Goal: Task Accomplishment & Management: Manage account settings

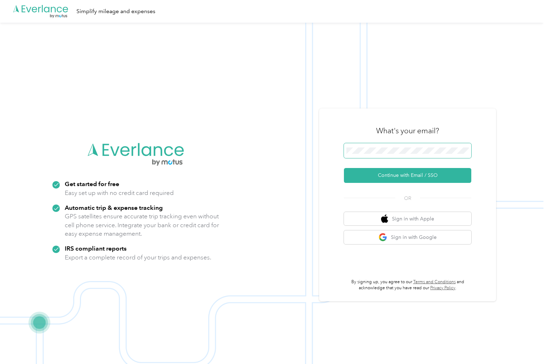
click at [365, 156] on span at bounding box center [407, 150] width 127 height 15
click at [389, 171] on button "Continue with Email / SSO" at bounding box center [407, 175] width 127 height 15
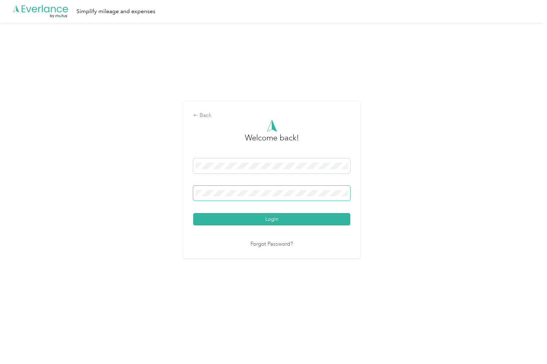
click at [193, 213] on button "Login" at bounding box center [271, 219] width 157 height 12
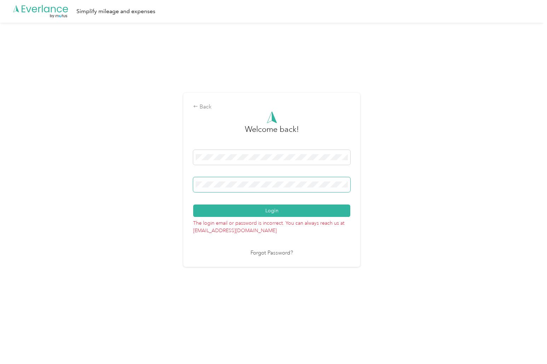
click at [193, 204] on button "Login" at bounding box center [271, 210] width 157 height 12
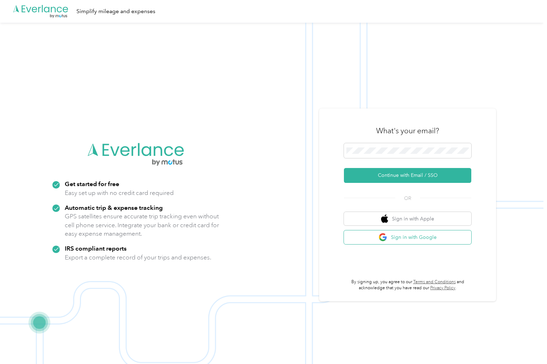
click at [401, 237] on button "Sign in with Google" at bounding box center [407, 237] width 127 height 14
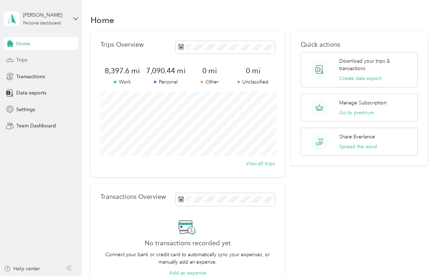
click at [24, 58] on span "Trips" at bounding box center [21, 59] width 11 height 7
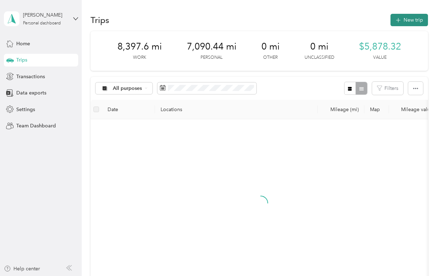
click at [402, 21] on icon "button" at bounding box center [398, 20] width 8 height 8
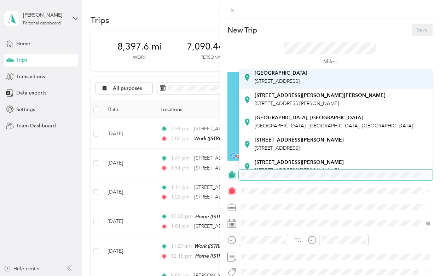
scroll to position [136, 0]
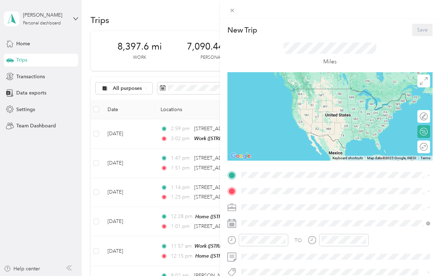
click at [262, 131] on strong "Home" at bounding box center [262, 134] width 14 height 6
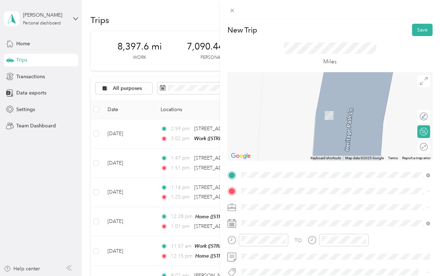
click at [264, 99] on span "[STREET_ADDRESS]" at bounding box center [277, 99] width 45 height 6
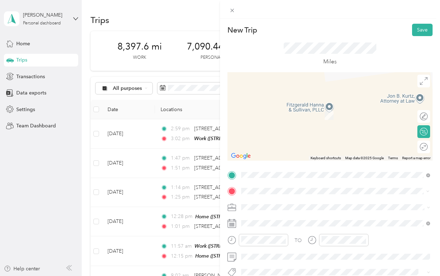
click at [280, 111] on div "[GEOGRAPHIC_DATA] , 27292, [GEOGRAPHIC_DATA], [GEOGRAPHIC_DATA], [GEOGRAPHIC_DA…" at bounding box center [341, 115] width 173 height 22
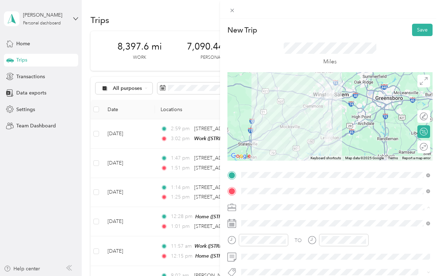
click at [265, 106] on div "Work" at bounding box center [336, 107] width 184 height 7
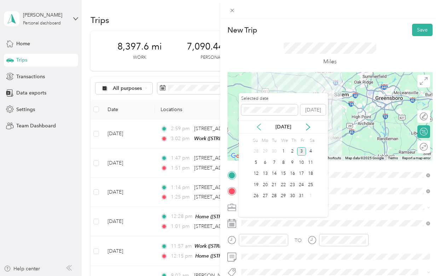
click at [259, 124] on icon at bounding box center [259, 127] width 7 height 7
click at [267, 184] on div "18" at bounding box center [265, 185] width 9 height 9
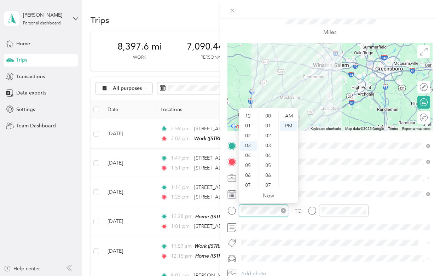
scroll to position [387, 0]
click at [287, 116] on div "AM" at bounding box center [288, 116] width 17 height 10
click at [249, 165] on div "08" at bounding box center [248, 166] width 17 height 10
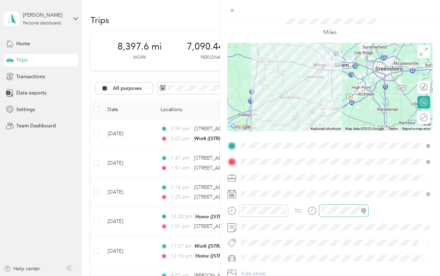
click at [363, 211] on icon "close-circle" at bounding box center [363, 210] width 5 height 5
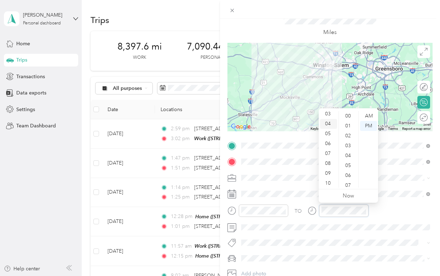
scroll to position [33, 0]
click at [328, 172] on div "09" at bounding box center [328, 173] width 17 height 10
click at [370, 115] on div "AM" at bounding box center [368, 116] width 17 height 10
click at [372, 112] on div "AM" at bounding box center [368, 116] width 17 height 10
click at [371, 114] on div "AM" at bounding box center [368, 116] width 17 height 10
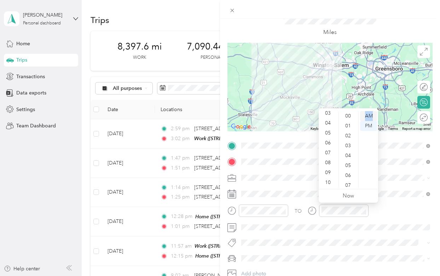
click at [371, 114] on div "AM" at bounding box center [368, 116] width 17 height 10
click at [330, 171] on div "09" at bounding box center [328, 173] width 17 height 10
click at [349, 170] on div "05" at bounding box center [349, 166] width 17 height 10
click at [366, 118] on div "AM" at bounding box center [368, 116] width 17 height 10
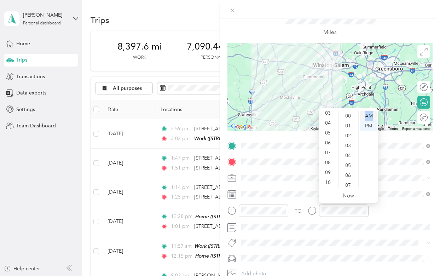
click at [366, 118] on div "AM" at bounding box center [368, 116] width 17 height 10
click at [393, 199] on div "TO Add photo" at bounding box center [330, 217] width 205 height 155
click at [364, 210] on icon "close-circle" at bounding box center [363, 210] width 5 height 5
click at [369, 114] on div "AM" at bounding box center [368, 116] width 17 height 10
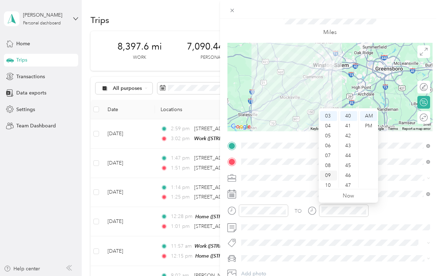
click at [329, 175] on div "09" at bounding box center [328, 176] width 17 height 10
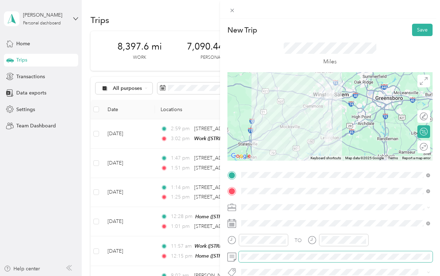
scroll to position [1, 0]
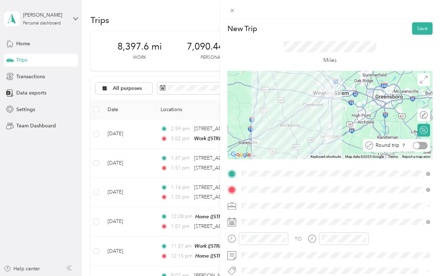
click at [424, 145] on div at bounding box center [420, 145] width 15 height 7
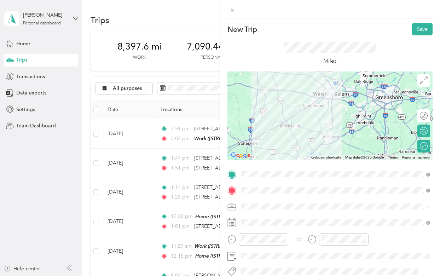
scroll to position [0, 0]
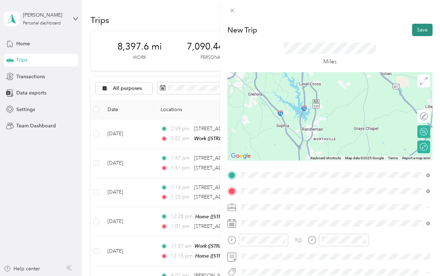
click at [424, 29] on button "Save" at bounding box center [422, 30] width 21 height 12
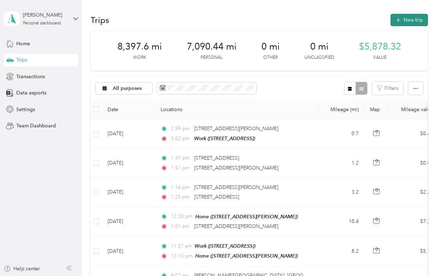
click at [409, 21] on button "New trip" at bounding box center [410, 20] width 38 height 12
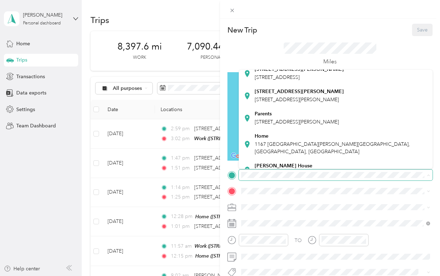
scroll to position [139, 0]
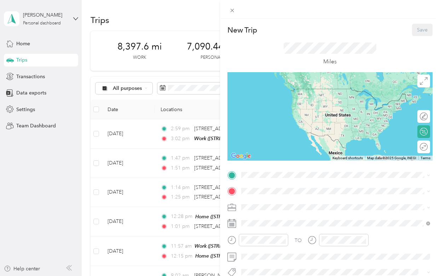
click at [269, 130] on div "Home" at bounding box center [341, 131] width 173 height 6
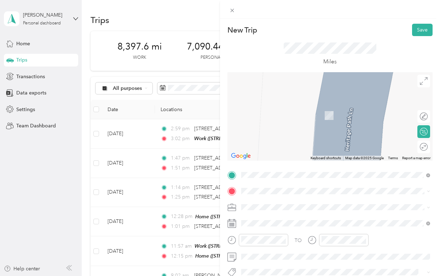
click at [270, 115] on span "[STREET_ADDRESS]" at bounding box center [277, 115] width 45 height 6
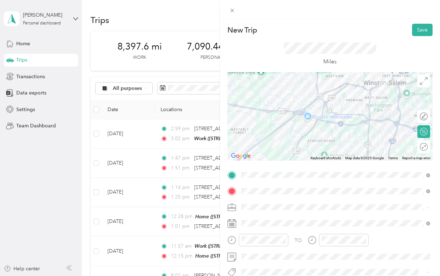
click at [260, 111] on ol "Work Personal Work Other Charity Medical Moving Commute Trust" at bounding box center [336, 150] width 194 height 99
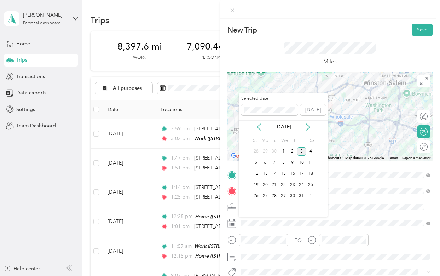
click at [259, 127] on icon at bounding box center [259, 127] width 7 height 7
click at [274, 184] on div "19" at bounding box center [274, 185] width 9 height 9
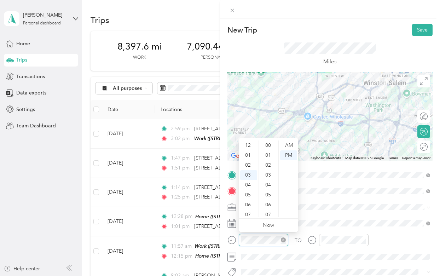
scroll to position [396, 0]
click at [249, 203] on div "09" at bounding box center [248, 205] width 17 height 10
click at [287, 145] on div "AM" at bounding box center [288, 146] width 17 height 10
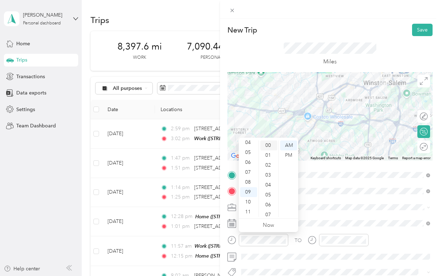
click at [270, 145] on div "00" at bounding box center [269, 146] width 17 height 10
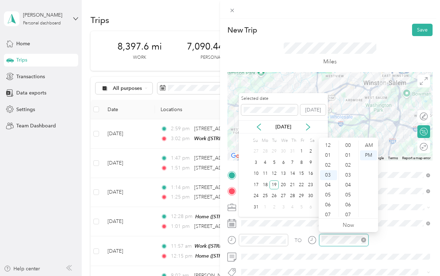
scroll to position [396, 0]
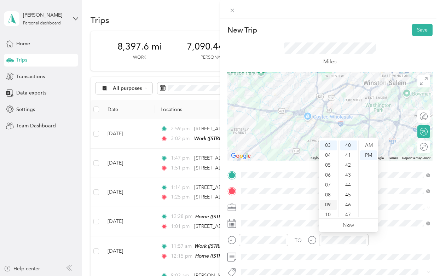
click at [328, 206] on div "09" at bounding box center [328, 205] width 17 height 10
click at [348, 212] on div "14" at bounding box center [349, 215] width 17 height 10
click at [371, 147] on div "AM" at bounding box center [368, 146] width 17 height 10
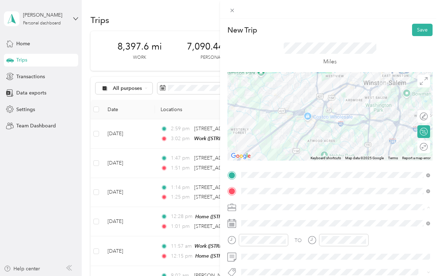
click at [260, 106] on div "Work" at bounding box center [336, 107] width 184 height 7
click at [421, 28] on button "Save" at bounding box center [422, 30] width 21 height 12
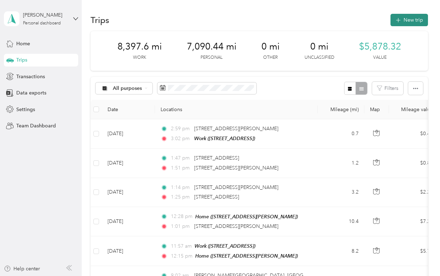
click at [409, 21] on button "New trip" at bounding box center [410, 20] width 38 height 12
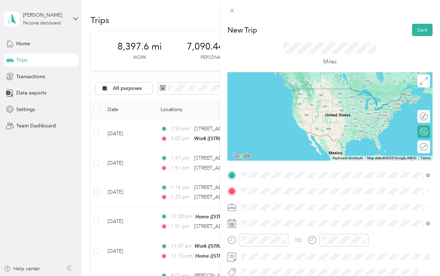
click at [266, 91] on strong "Home" at bounding box center [262, 91] width 14 height 6
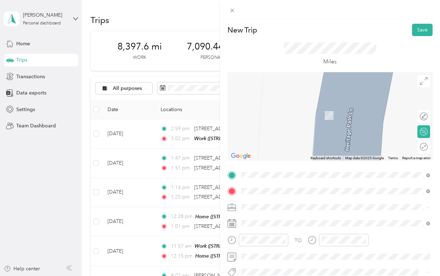
click at [278, 114] on span "[STREET_ADDRESS]" at bounding box center [277, 116] width 45 height 6
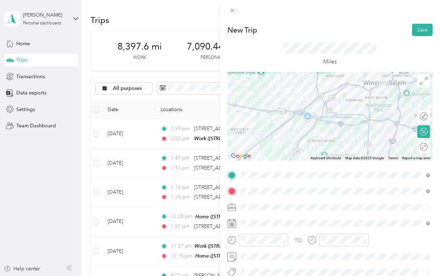
click at [262, 108] on div "Work" at bounding box center [336, 106] width 184 height 7
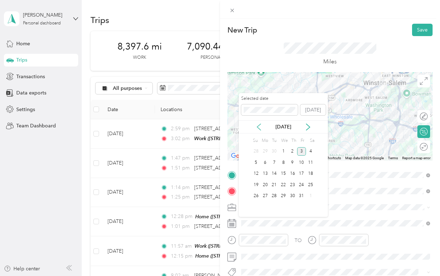
click at [259, 124] on icon at bounding box center [259, 127] width 7 height 7
click at [284, 184] on div "20" at bounding box center [283, 185] width 9 height 9
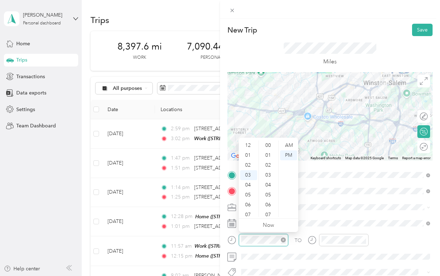
scroll to position [406, 0]
click at [248, 205] on div "09" at bounding box center [248, 205] width 17 height 10
click at [269, 145] on div "00" at bounding box center [269, 146] width 17 height 10
click at [286, 144] on div "AM" at bounding box center [288, 146] width 17 height 10
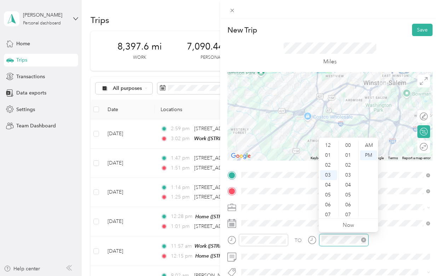
scroll to position [30, 0]
click at [328, 204] on div "09" at bounding box center [328, 205] width 17 height 10
click at [348, 209] on div "13" at bounding box center [349, 211] width 17 height 10
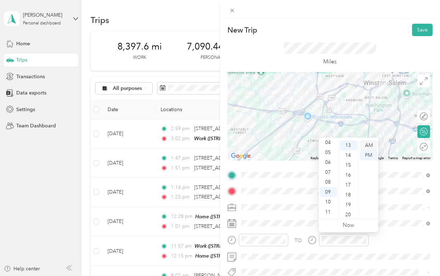
click at [369, 147] on div "AM" at bounding box center [368, 146] width 17 height 10
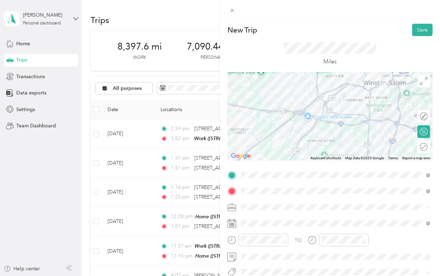
click at [392, 243] on div "TO" at bounding box center [330, 242] width 205 height 17
click at [415, 34] on button "Save" at bounding box center [422, 30] width 21 height 12
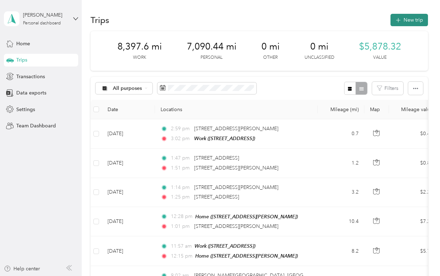
click at [409, 20] on button "New trip" at bounding box center [410, 20] width 38 height 12
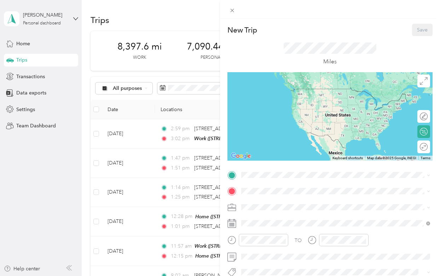
click at [270, 169] on div "New Trip Save This trip cannot be edited because it is either under review, app…" at bounding box center [330, 174] width 205 height 301
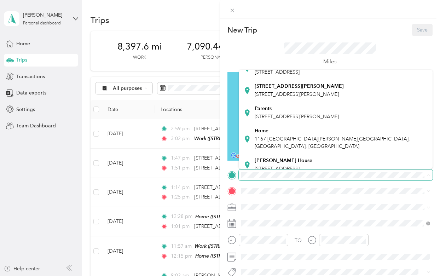
scroll to position [138, 0]
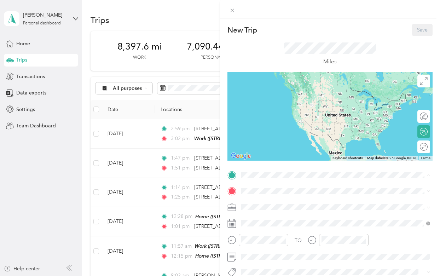
click at [263, 128] on strong "Home" at bounding box center [262, 131] width 14 height 6
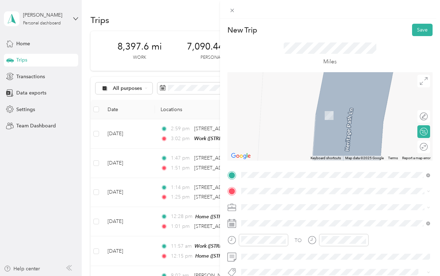
click at [265, 110] on div "Work [STREET_ADDRESS]" at bounding box center [277, 111] width 45 height 15
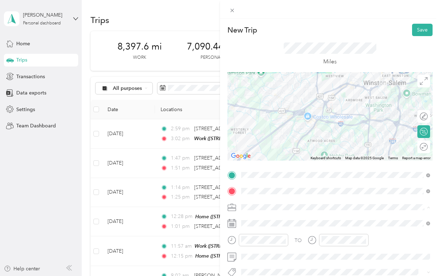
click at [253, 107] on span "Work" at bounding box center [250, 108] width 12 height 6
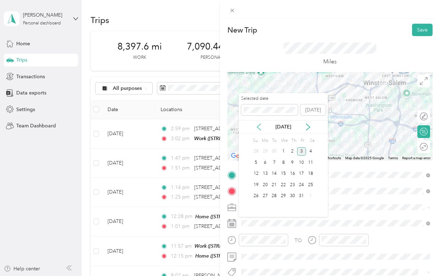
click at [261, 128] on icon at bounding box center [259, 127] width 7 height 7
click at [293, 184] on div "21" at bounding box center [292, 185] width 9 height 9
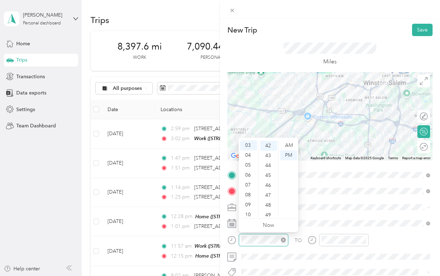
scroll to position [416, 0]
click at [250, 194] on div "08" at bounding box center [248, 195] width 17 height 10
click at [290, 144] on div "AM" at bounding box center [288, 146] width 17 height 10
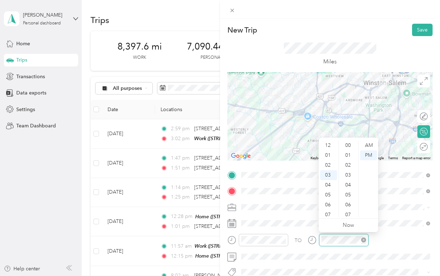
scroll to position [30, 0]
click at [328, 205] on div "09" at bounding box center [328, 205] width 17 height 10
click at [349, 145] on div "00" at bounding box center [349, 146] width 17 height 10
click at [372, 145] on div "AM" at bounding box center [368, 146] width 17 height 10
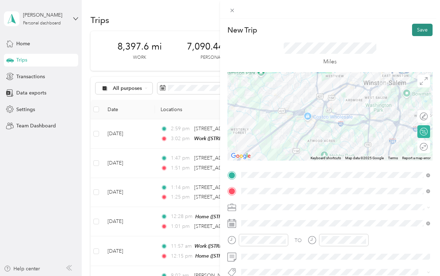
click at [428, 26] on button "Save" at bounding box center [422, 30] width 21 height 12
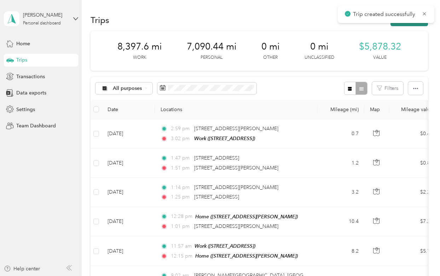
click at [415, 24] on button "New trip" at bounding box center [410, 20] width 38 height 12
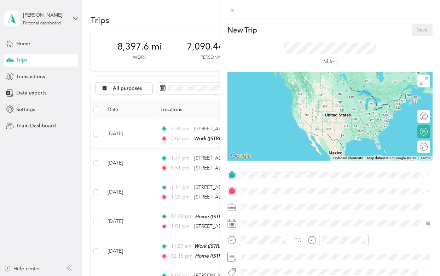
click at [272, 94] on div "Work [STREET_ADDRESS]" at bounding box center [277, 95] width 45 height 15
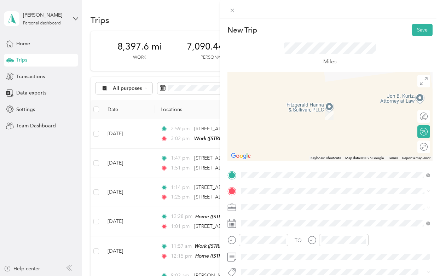
click at [287, 114] on span ", 27292, [GEOGRAPHIC_DATA], [GEOGRAPHIC_DATA], [GEOGRAPHIC_DATA]" at bounding box center [318, 118] width 126 height 13
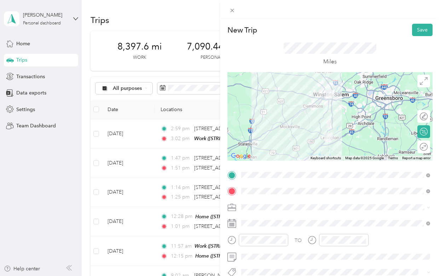
click at [257, 108] on div "Work" at bounding box center [336, 106] width 184 height 7
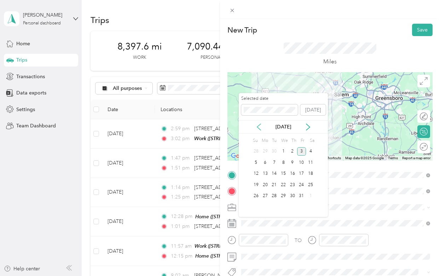
click at [262, 125] on icon at bounding box center [259, 127] width 7 height 7
click at [293, 187] on div "21" at bounding box center [292, 185] width 9 height 9
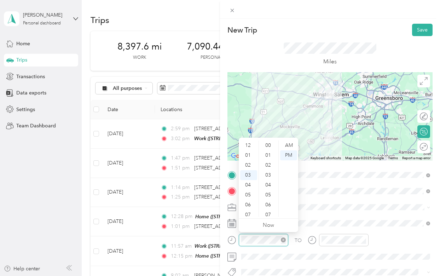
scroll to position [30, 0]
click at [250, 213] on div "10" at bounding box center [248, 215] width 17 height 10
click at [288, 146] on div "AM" at bounding box center [288, 146] width 17 height 10
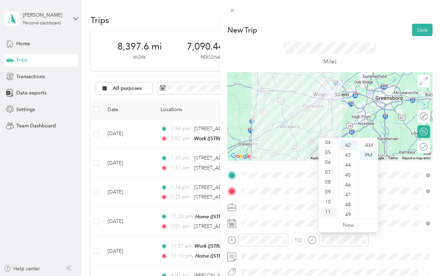
click at [328, 211] on div "11" at bounding box center [328, 212] width 17 height 10
click at [350, 194] on div "10" at bounding box center [349, 191] width 17 height 10
click at [369, 146] on div "AM" at bounding box center [368, 146] width 17 height 10
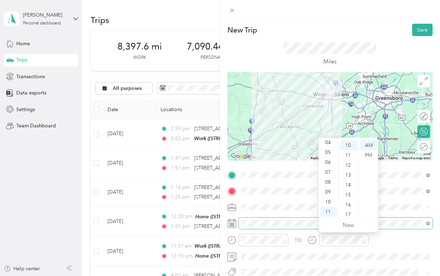
click at [392, 226] on span at bounding box center [336, 223] width 194 height 11
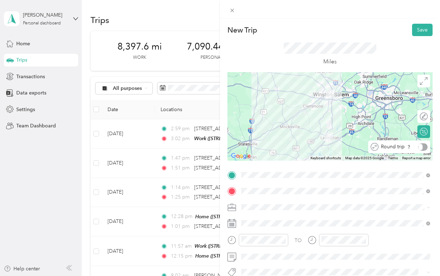
click at [427, 145] on div at bounding box center [423, 146] width 10 height 7
click at [421, 31] on button "Save" at bounding box center [422, 30] width 21 height 12
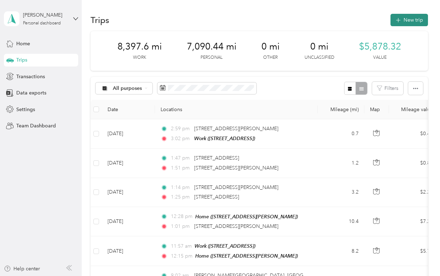
click at [406, 20] on button "New trip" at bounding box center [410, 20] width 38 height 12
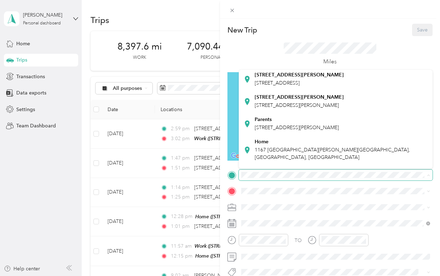
scroll to position [139, 0]
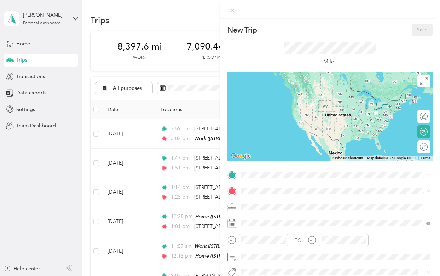
click at [264, 138] on span "1167 [GEOGRAPHIC_DATA][PERSON_NAME][GEOGRAPHIC_DATA], [GEOGRAPHIC_DATA], [GEOGR…" at bounding box center [332, 142] width 155 height 13
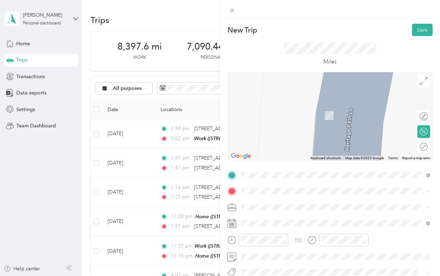
click at [258, 106] on strong "Work" at bounding box center [261, 107] width 12 height 6
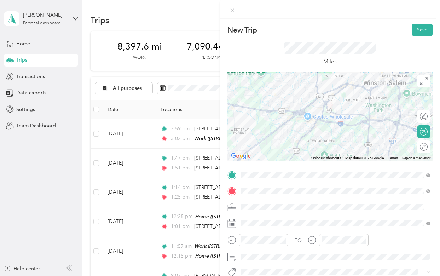
click at [257, 105] on div "Work" at bounding box center [336, 107] width 184 height 7
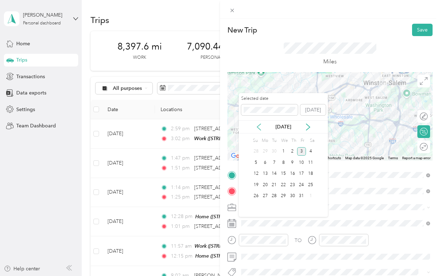
click at [260, 126] on icon at bounding box center [259, 127] width 7 height 7
click at [303, 184] on div "22" at bounding box center [301, 185] width 9 height 9
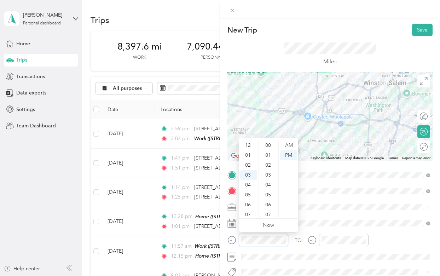
scroll to position [30, 0]
click at [248, 193] on div "08" at bounding box center [248, 195] width 17 height 10
click at [290, 145] on div "AM" at bounding box center [288, 146] width 17 height 10
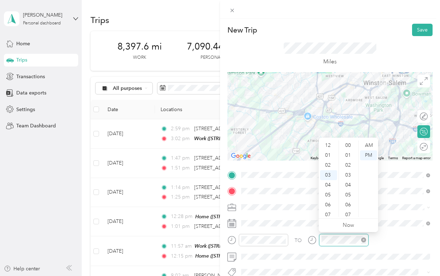
scroll to position [436, 0]
click at [329, 204] on div "09" at bounding box center [328, 205] width 17 height 10
click at [352, 145] on div "00" at bounding box center [349, 146] width 17 height 10
click at [367, 144] on div "AM" at bounding box center [368, 146] width 17 height 10
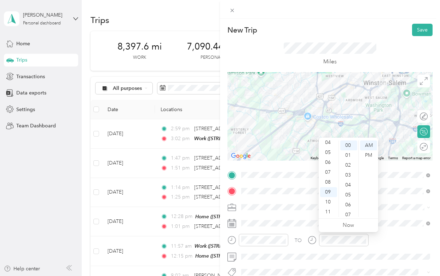
click at [417, 36] on div "Miles" at bounding box center [330, 54] width 205 height 36
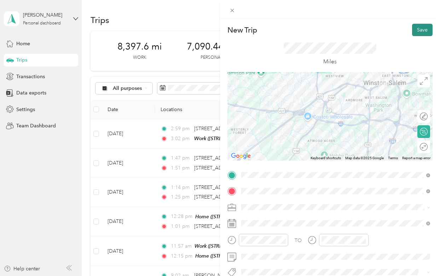
click at [419, 34] on button "Save" at bounding box center [422, 30] width 21 height 12
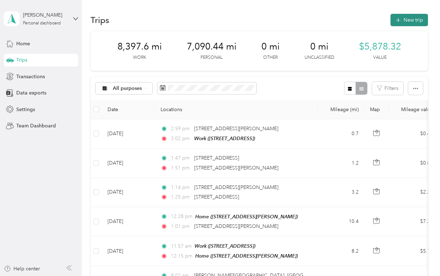
click at [406, 19] on button "New trip" at bounding box center [410, 20] width 38 height 12
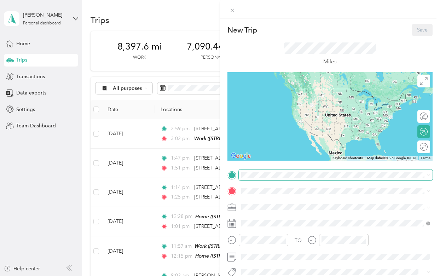
click at [264, 179] on span at bounding box center [336, 175] width 194 height 11
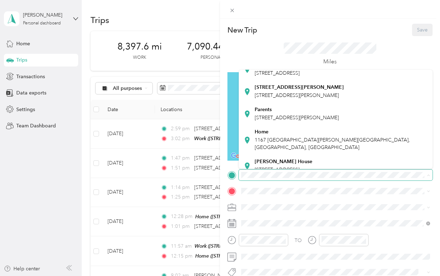
scroll to position [139, 0]
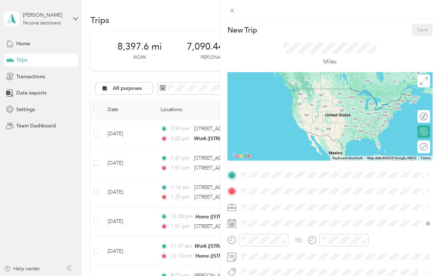
click at [290, 133] on div "Home [STREET_ADDRESS][PERSON_NAME]" at bounding box center [341, 139] width 173 height 22
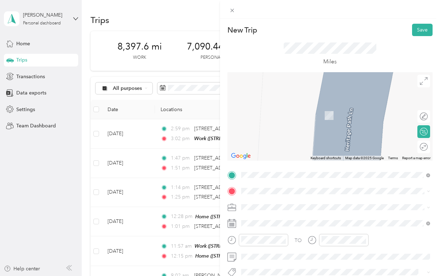
click at [268, 108] on div "Work" at bounding box center [277, 106] width 45 height 6
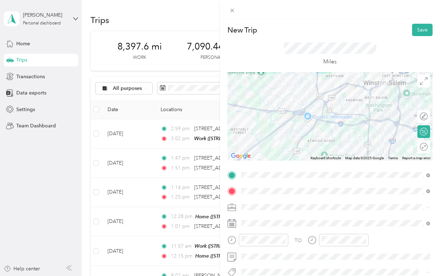
click at [252, 107] on span "Work" at bounding box center [250, 108] width 12 height 6
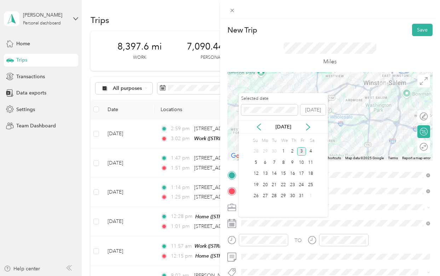
click at [263, 125] on div "[DATE]" at bounding box center [283, 126] width 89 height 7
click at [261, 125] on icon at bounding box center [259, 127] width 7 height 7
click at [265, 198] on div "25" at bounding box center [265, 196] width 9 height 9
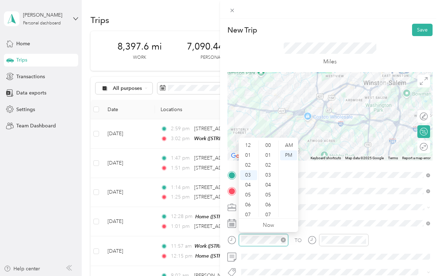
scroll to position [30, 0]
click at [249, 196] on div "08" at bounding box center [248, 195] width 17 height 10
click at [286, 146] on div "AM" at bounding box center [288, 146] width 17 height 10
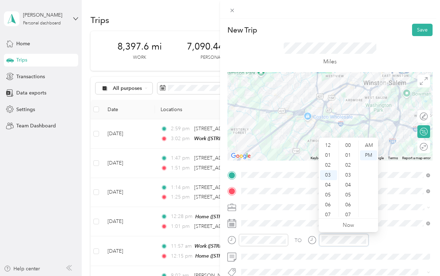
scroll to position [446, 0]
click at [328, 207] on div "09" at bounding box center [328, 205] width 17 height 10
click at [350, 143] on div "00" at bounding box center [349, 146] width 17 height 10
click at [371, 143] on div "AM" at bounding box center [368, 146] width 17 height 10
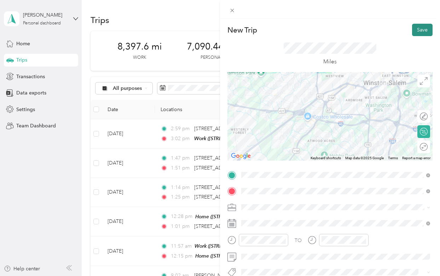
click at [421, 32] on button "Save" at bounding box center [422, 30] width 21 height 12
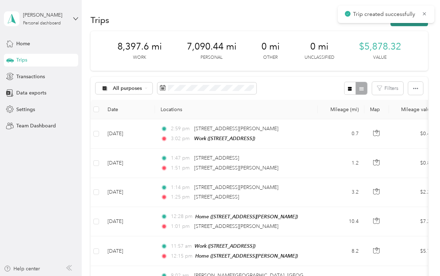
click at [413, 25] on button "New trip" at bounding box center [410, 20] width 38 height 12
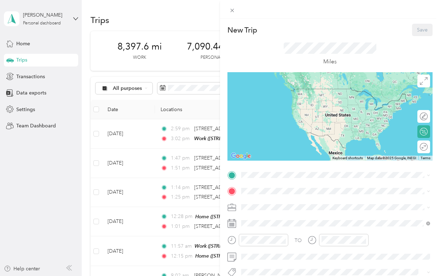
click at [258, 92] on div "Work [STREET_ADDRESS]" at bounding box center [277, 95] width 45 height 15
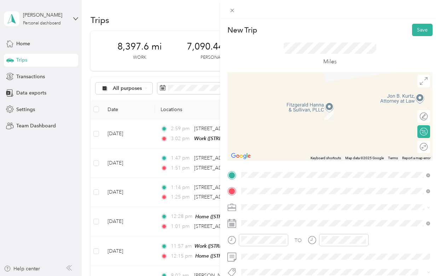
click at [278, 112] on div "[GEOGRAPHIC_DATA] , 27292, [GEOGRAPHIC_DATA], [GEOGRAPHIC_DATA], [GEOGRAPHIC_DA…" at bounding box center [341, 115] width 173 height 22
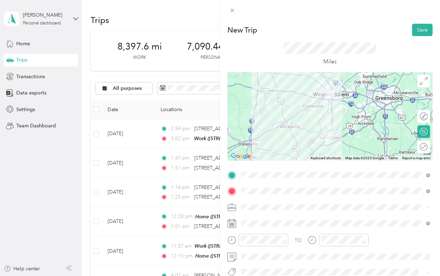
click at [253, 110] on li "Work" at bounding box center [336, 105] width 194 height 12
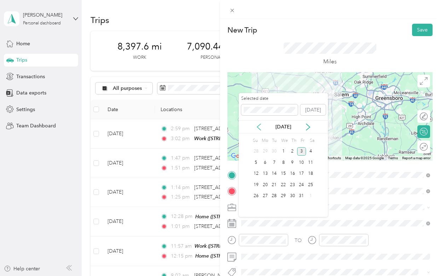
click at [261, 125] on icon at bounding box center [259, 127] width 7 height 7
click at [265, 197] on div "25" at bounding box center [265, 196] width 9 height 9
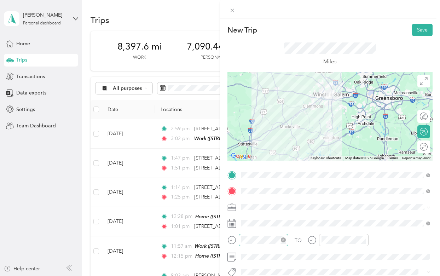
click at [257, 244] on div at bounding box center [264, 240] width 50 height 12
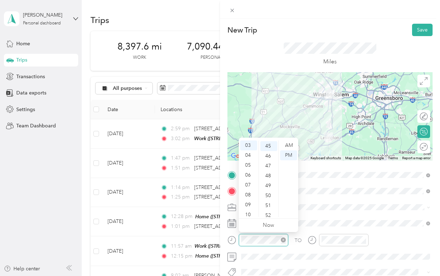
scroll to position [446, 0]
click at [251, 203] on div "09" at bounding box center [248, 205] width 17 height 10
click at [268, 155] on div "25" at bounding box center [269, 154] width 17 height 10
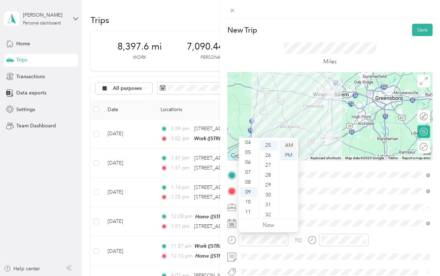
click at [285, 145] on div "AM" at bounding box center [288, 146] width 17 height 10
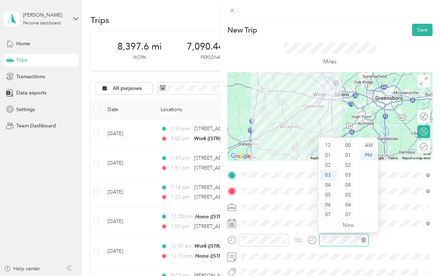
scroll to position [446, 0]
click at [329, 203] on div "09" at bounding box center [328, 205] width 17 height 10
click at [348, 193] on div "50" at bounding box center [349, 195] width 17 height 10
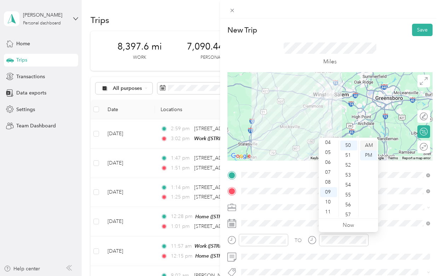
click at [368, 144] on div "AM" at bounding box center [368, 146] width 17 height 10
click at [396, 239] on div "TO" at bounding box center [330, 242] width 205 height 17
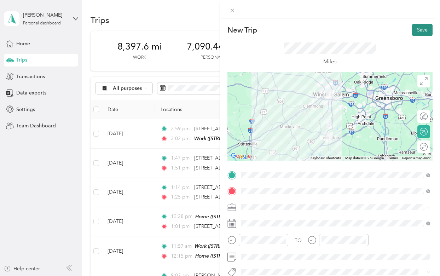
click at [420, 32] on button "Save" at bounding box center [422, 30] width 21 height 12
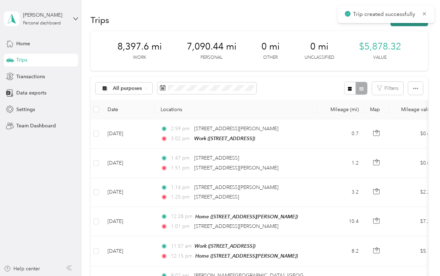
click at [411, 25] on button "New trip" at bounding box center [410, 20] width 38 height 12
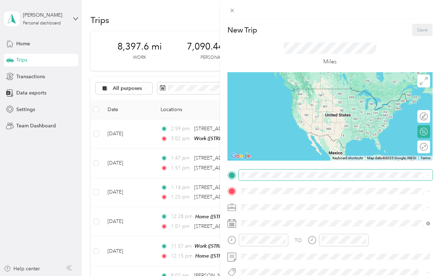
click at [258, 171] on span at bounding box center [336, 175] width 194 height 11
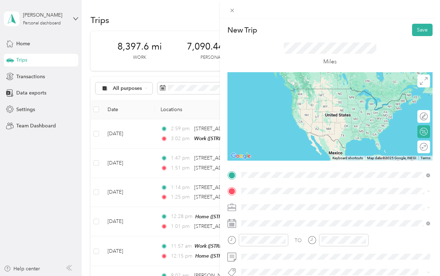
click at [287, 90] on strong "[GEOGRAPHIC_DATA]" at bounding box center [281, 91] width 53 height 6
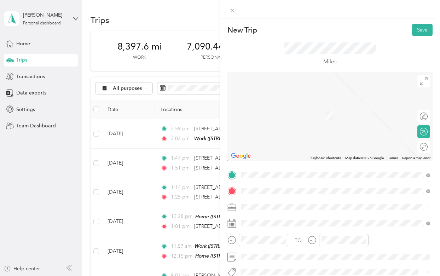
click at [292, 127] on strong "[GEOGRAPHIC_DATA]" at bounding box center [281, 130] width 53 height 6
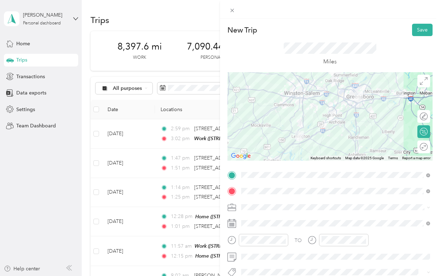
click at [259, 108] on div "Work" at bounding box center [336, 105] width 184 height 7
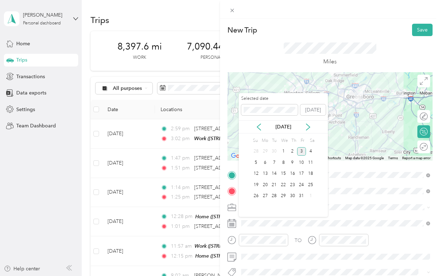
click at [262, 129] on div "[DATE]" at bounding box center [283, 126] width 89 height 7
click at [259, 126] on icon at bounding box center [259, 127] width 7 height 7
click at [267, 197] on div "25" at bounding box center [265, 196] width 9 height 9
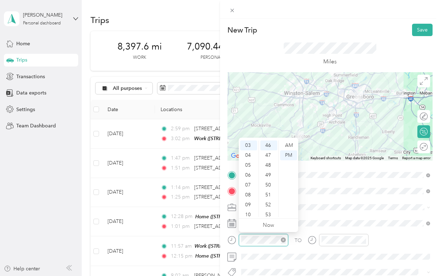
scroll to position [456, 0]
click at [251, 213] on div "10" at bounding box center [248, 215] width 17 height 10
click at [268, 150] on div "52" at bounding box center [269, 148] width 17 height 10
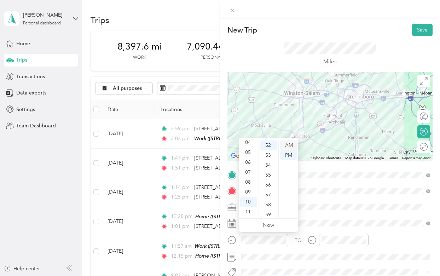
click at [286, 144] on div "AM" at bounding box center [288, 146] width 17 height 10
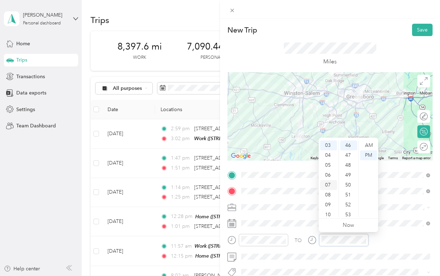
scroll to position [42, 0]
click at [327, 210] on div "11" at bounding box center [328, 212] width 17 height 10
click at [349, 161] on div "35" at bounding box center [349, 161] width 17 height 10
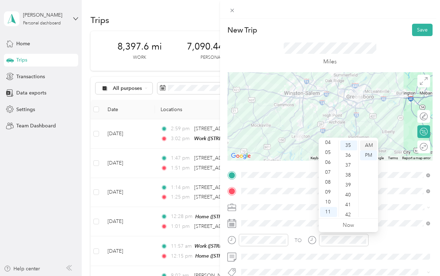
click at [367, 142] on div "AM" at bounding box center [368, 146] width 17 height 10
click at [397, 248] on div "TO" at bounding box center [330, 242] width 205 height 17
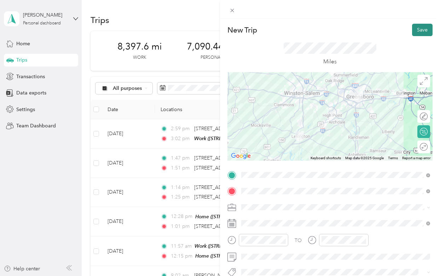
click at [422, 30] on button "Save" at bounding box center [422, 30] width 21 height 12
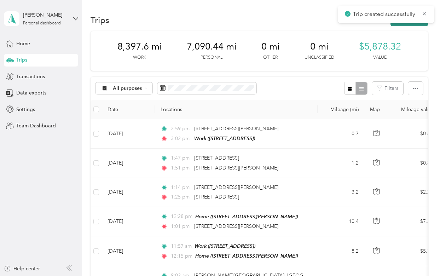
click at [420, 25] on button "New trip" at bounding box center [410, 20] width 38 height 12
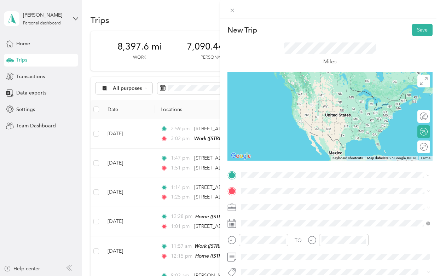
click at [293, 116] on div "[GEOGRAPHIC_DATA] [STREET_ADDRESS][PERSON_NAME]" at bounding box center [297, 117] width 84 height 15
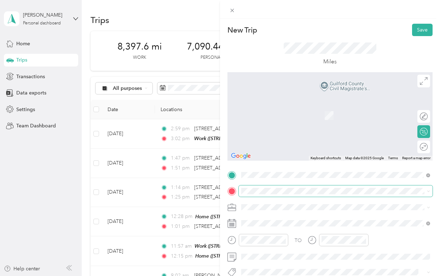
click at [258, 195] on span at bounding box center [336, 190] width 194 height 11
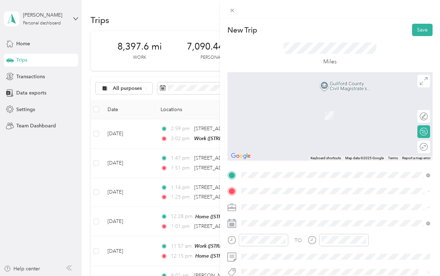
click at [291, 114] on span "[STREET_ADDRESS]" at bounding box center [277, 116] width 45 height 6
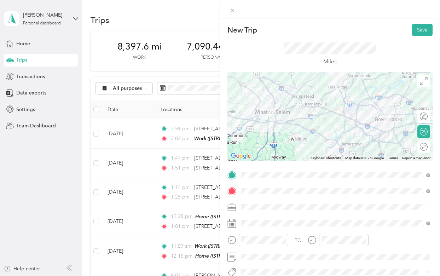
click at [256, 108] on div "Work" at bounding box center [336, 107] width 184 height 7
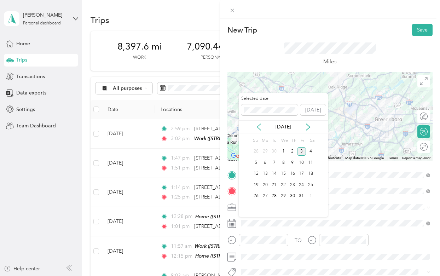
click at [259, 127] on icon at bounding box center [259, 127] width 7 height 7
click at [267, 196] on div "25" at bounding box center [265, 196] width 9 height 9
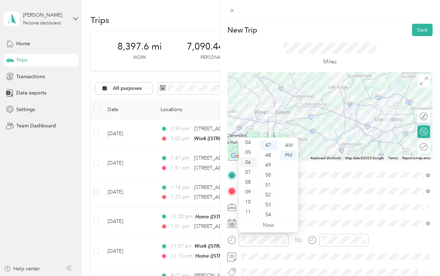
scroll to position [0, 0]
click at [249, 143] on div "12" at bounding box center [248, 146] width 17 height 10
click at [267, 169] on div "05" at bounding box center [269, 173] width 17 height 10
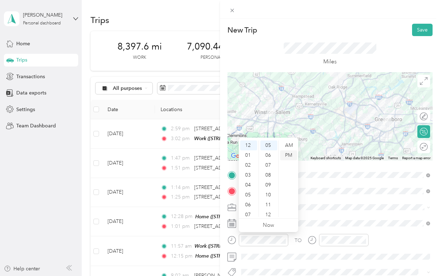
click at [287, 155] on div "PM" at bounding box center [288, 155] width 17 height 10
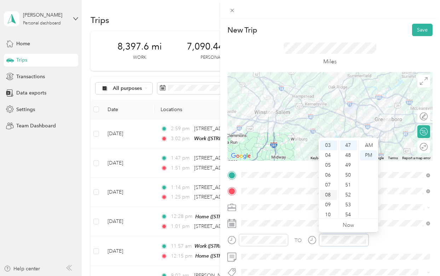
scroll to position [0, 0]
click at [330, 144] on div "12" at bounding box center [328, 146] width 17 height 10
click at [349, 163] on div "35" at bounding box center [349, 164] width 17 height 10
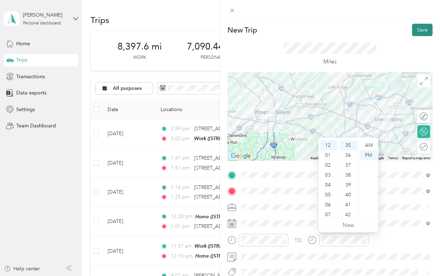
click at [417, 31] on button "Save" at bounding box center [422, 30] width 21 height 12
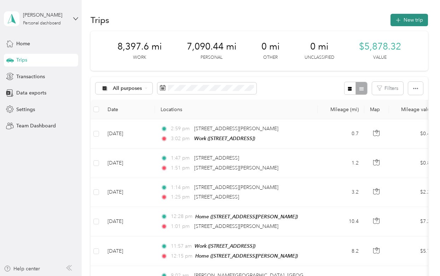
click at [415, 21] on button "New trip" at bounding box center [410, 20] width 38 height 12
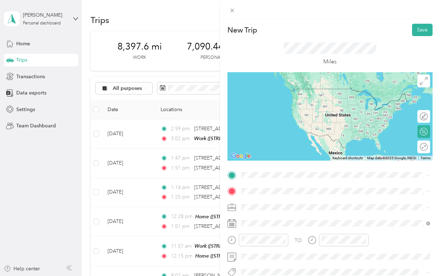
click at [269, 100] on span "1167 [GEOGRAPHIC_DATA][PERSON_NAME][GEOGRAPHIC_DATA], [GEOGRAPHIC_DATA], [GEOGR…" at bounding box center [332, 102] width 155 height 13
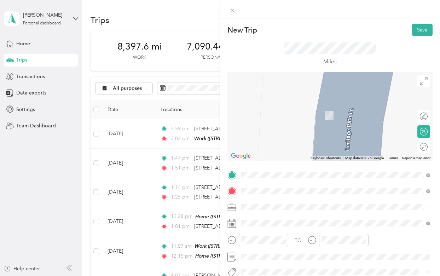
click at [273, 109] on div "Work [STREET_ADDRESS]" at bounding box center [277, 111] width 45 height 15
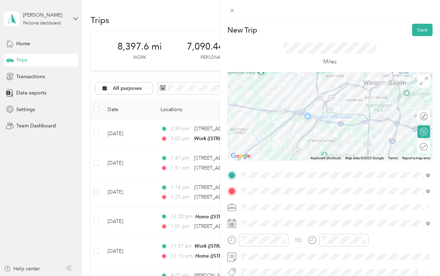
click at [251, 108] on span "Work" at bounding box center [250, 108] width 12 height 6
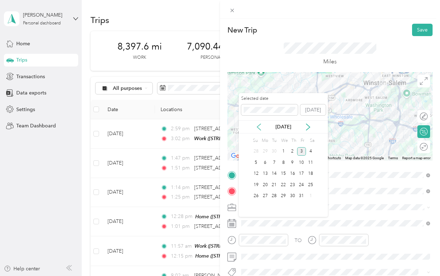
click at [261, 127] on icon at bounding box center [259, 127] width 7 height 7
click at [274, 195] on div "26" at bounding box center [274, 196] width 9 height 9
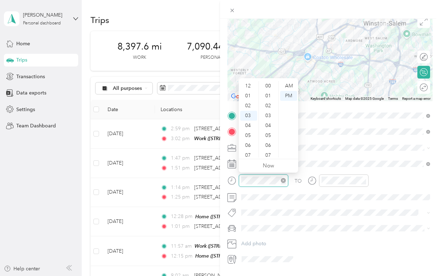
scroll to position [30, 0]
click at [247, 142] on div "09" at bounding box center [248, 146] width 17 height 10
click at [268, 86] on div "00" at bounding box center [269, 86] width 17 height 10
click at [286, 84] on div "AM" at bounding box center [288, 86] width 17 height 10
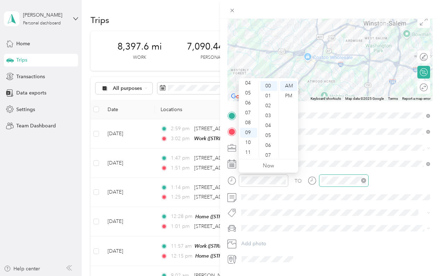
click at [340, 184] on div at bounding box center [344, 181] width 50 height 12
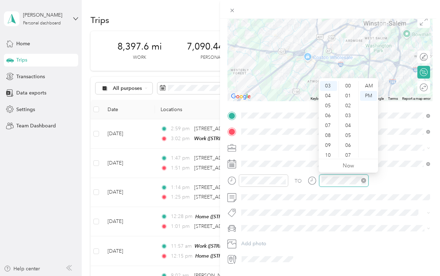
scroll to position [466, 0]
click at [330, 147] on div "09" at bounding box center [328, 146] width 17 height 10
click at [350, 127] on div "15" at bounding box center [349, 127] width 17 height 10
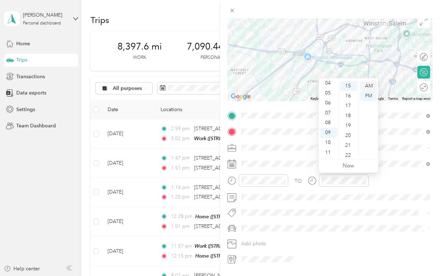
click at [370, 87] on div "AM" at bounding box center [368, 86] width 17 height 10
click at [400, 183] on div "TO" at bounding box center [330, 183] width 205 height 17
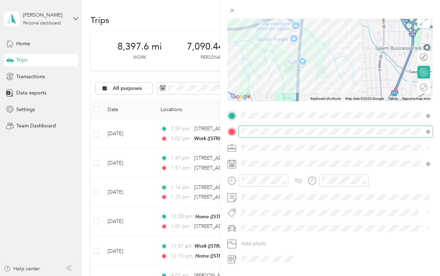
scroll to position [0, 0]
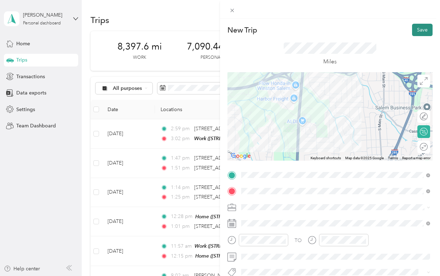
click at [418, 27] on button "Save" at bounding box center [422, 30] width 21 height 12
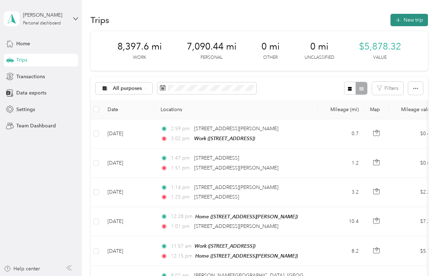
click at [409, 17] on button "New trip" at bounding box center [410, 20] width 38 height 12
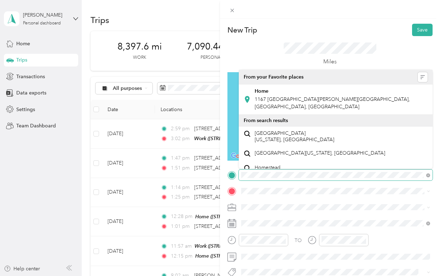
click at [185, 166] on div "New Trip Save This trip cannot be edited because it is either under review, app…" at bounding box center [220, 138] width 440 height 276
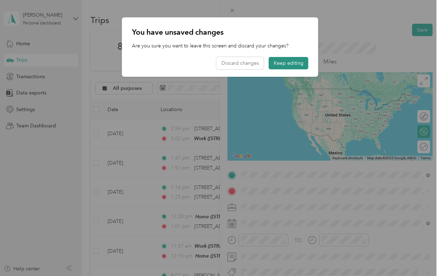
click at [284, 61] on button "Keep editing" at bounding box center [289, 63] width 40 height 12
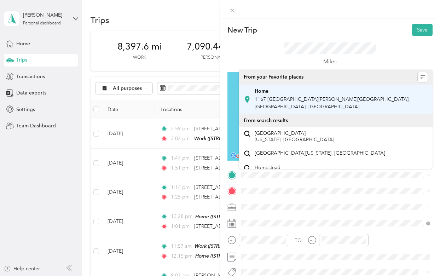
click at [259, 92] on strong "Home" at bounding box center [262, 91] width 14 height 6
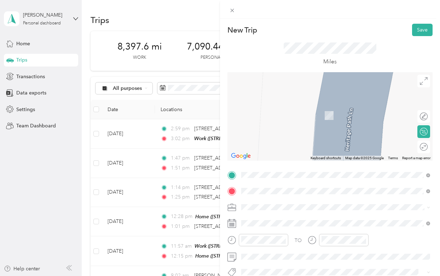
click at [270, 136] on span "[STREET_ADDRESS]" at bounding box center [277, 138] width 45 height 6
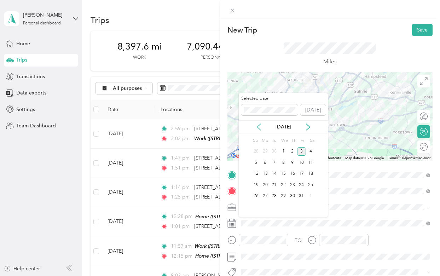
click at [258, 126] on icon at bounding box center [259, 127] width 7 height 7
click at [285, 195] on div "27" at bounding box center [283, 196] width 9 height 9
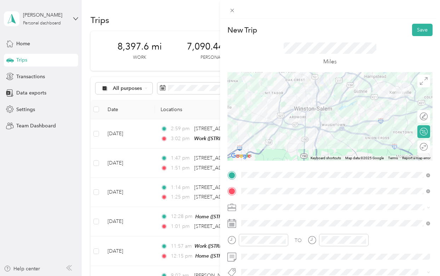
click at [263, 109] on div "Work" at bounding box center [336, 105] width 184 height 7
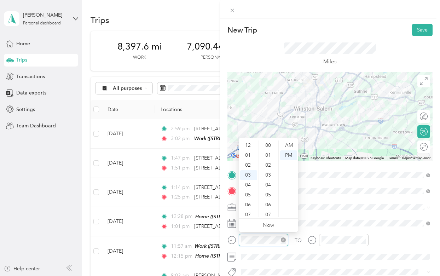
scroll to position [476, 0]
click at [247, 196] on div "08" at bounding box center [248, 195] width 17 height 10
click at [291, 146] on div "AM" at bounding box center [288, 146] width 17 height 10
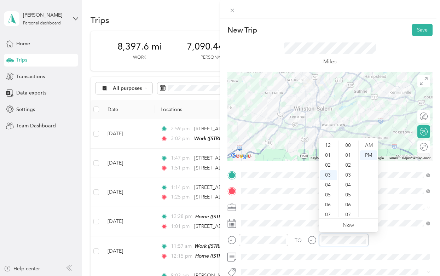
scroll to position [476, 0]
click at [328, 203] on div "09" at bounding box center [328, 205] width 17 height 10
click at [348, 196] on div "15" at bounding box center [349, 197] width 17 height 10
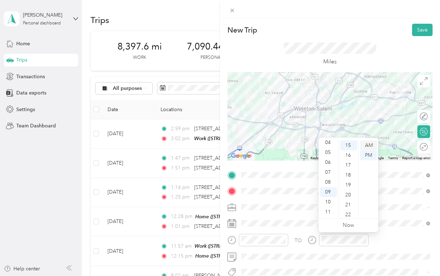
click at [369, 143] on div "AM" at bounding box center [368, 146] width 17 height 10
click at [394, 242] on div "TO" at bounding box center [330, 242] width 205 height 17
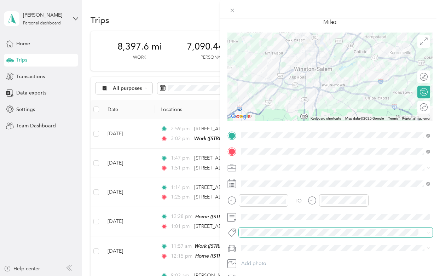
scroll to position [0, 0]
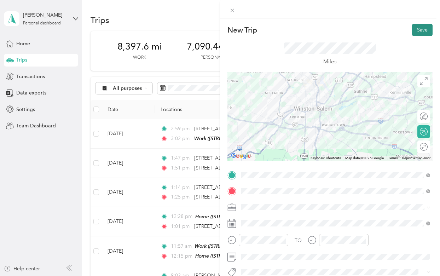
click at [416, 29] on button "Save" at bounding box center [422, 30] width 21 height 12
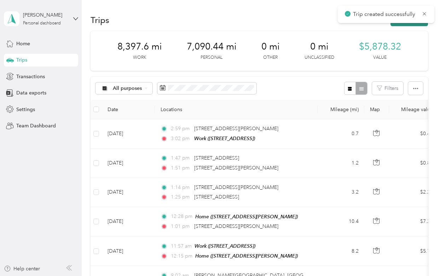
click at [407, 25] on button "New trip" at bounding box center [410, 20] width 38 height 12
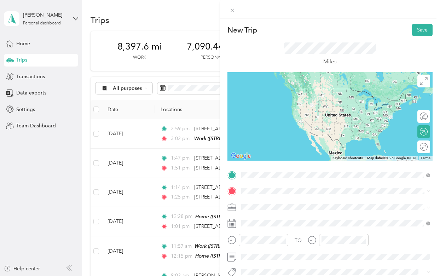
click at [273, 110] on strong "[GEOGRAPHIC_DATA]" at bounding box center [281, 113] width 53 height 6
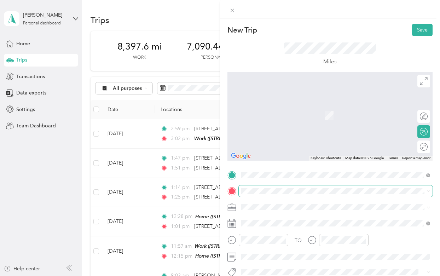
click at [251, 187] on span at bounding box center [336, 190] width 194 height 11
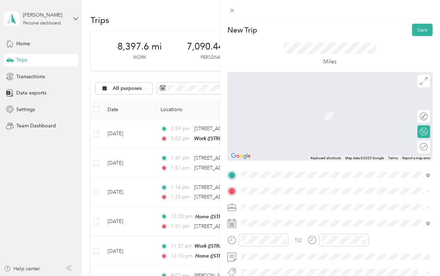
click at [257, 108] on div "Work [STREET_ADDRESS]" at bounding box center [277, 111] width 45 height 15
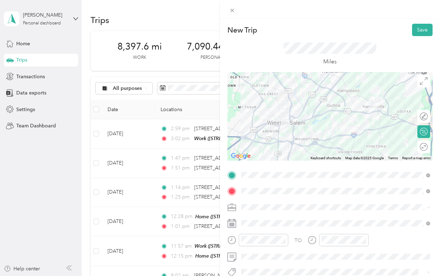
click at [256, 211] on span at bounding box center [336, 207] width 194 height 11
click at [261, 108] on div "Work" at bounding box center [336, 107] width 184 height 7
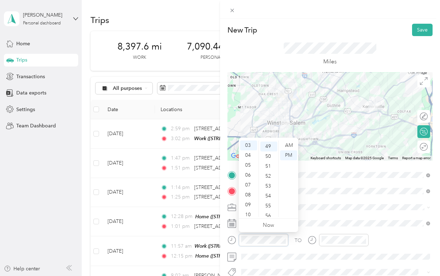
scroll to position [486, 0]
click at [251, 202] on div "09" at bounding box center [248, 205] width 17 height 10
click at [267, 204] on div "55" at bounding box center [269, 205] width 17 height 10
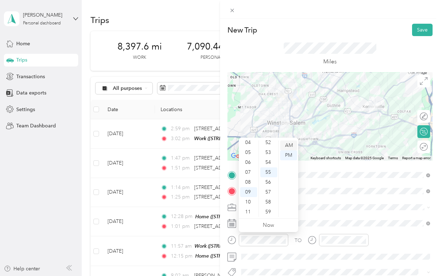
click at [286, 146] on div "AM" at bounding box center [288, 146] width 17 height 10
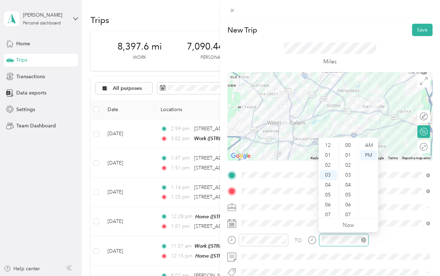
scroll to position [486, 0]
click at [327, 215] on div "10" at bounding box center [328, 215] width 17 height 10
click at [352, 181] on div "08" at bounding box center [349, 179] width 17 height 10
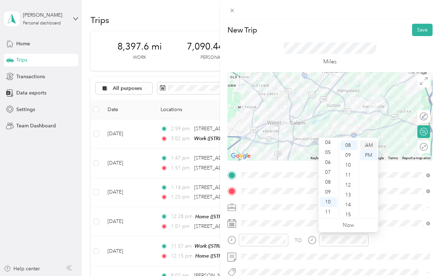
click at [369, 144] on div "AM" at bounding box center [368, 146] width 17 height 10
click at [401, 235] on div "TO" at bounding box center [330, 242] width 205 height 17
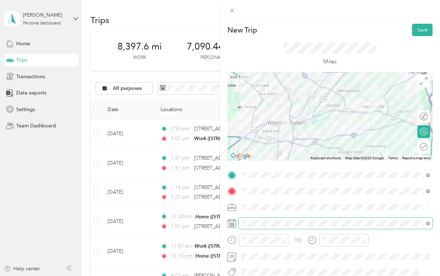
click at [295, 219] on span at bounding box center [336, 223] width 194 height 11
click at [281, 228] on span at bounding box center [336, 223] width 194 height 11
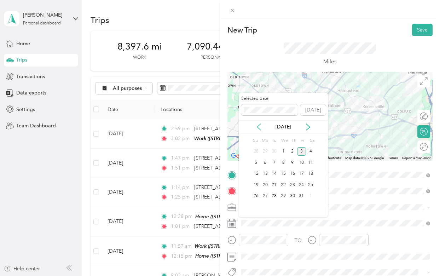
click at [261, 125] on icon at bounding box center [259, 127] width 7 height 7
click at [285, 198] on div "27" at bounding box center [283, 196] width 9 height 9
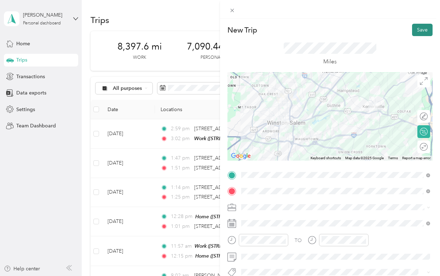
click at [421, 26] on button "Save" at bounding box center [422, 30] width 21 height 12
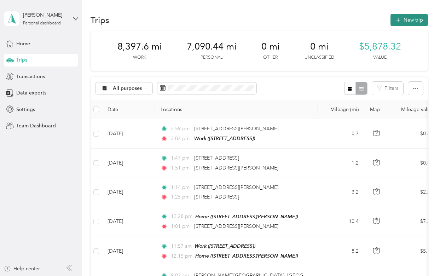
click at [410, 18] on button "New trip" at bounding box center [410, 20] width 38 height 12
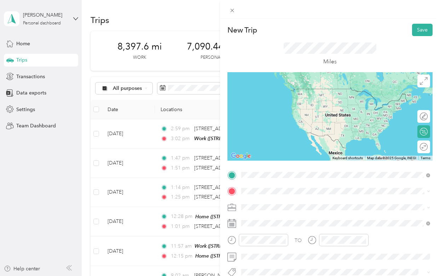
click at [283, 93] on div "Home [STREET_ADDRESS][PERSON_NAME]" at bounding box center [341, 99] width 173 height 22
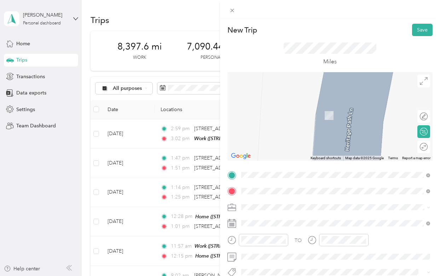
click at [278, 112] on div "Work [STREET_ADDRESS]" at bounding box center [277, 111] width 45 height 15
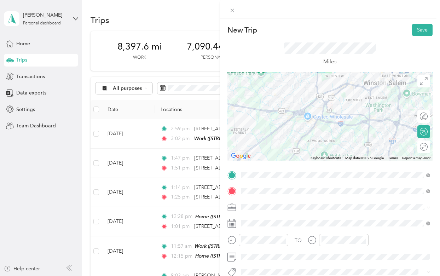
click at [255, 112] on ol "Work Personal Work Other Charity Medical Moving Commute Trust" at bounding box center [336, 148] width 194 height 99
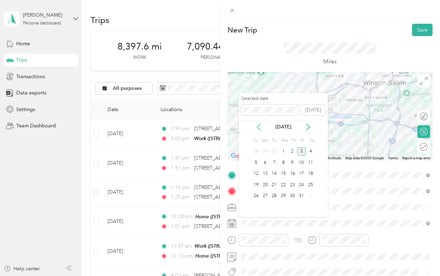
click at [256, 124] on icon at bounding box center [259, 127] width 7 height 7
click at [293, 195] on div "28" at bounding box center [292, 196] width 9 height 9
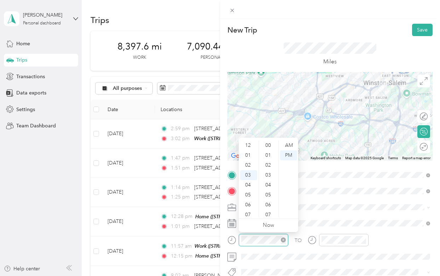
scroll to position [30, 0]
click at [252, 201] on div "09" at bounding box center [248, 205] width 17 height 10
click at [246, 183] on div "08" at bounding box center [248, 182] width 17 height 10
click at [291, 144] on div "AM" at bounding box center [288, 146] width 17 height 10
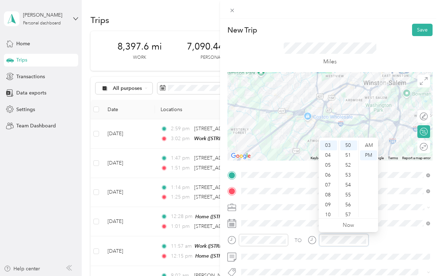
scroll to position [496, 0]
click at [328, 205] on div "09" at bounding box center [328, 205] width 17 height 10
click at [350, 193] on div "05" at bounding box center [349, 195] width 17 height 10
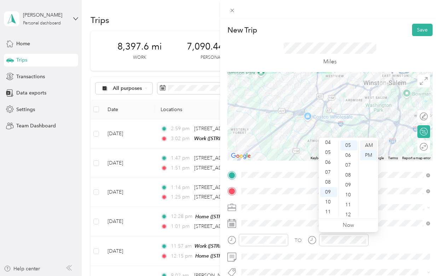
click at [370, 147] on div "AM" at bounding box center [368, 146] width 17 height 10
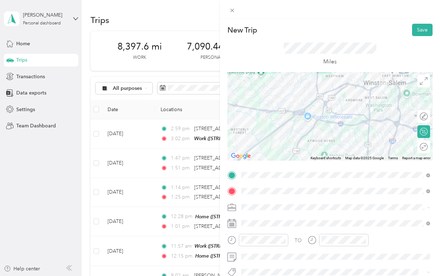
click at [264, 110] on li "Work" at bounding box center [336, 108] width 194 height 12
click at [419, 34] on button "Save" at bounding box center [422, 30] width 21 height 12
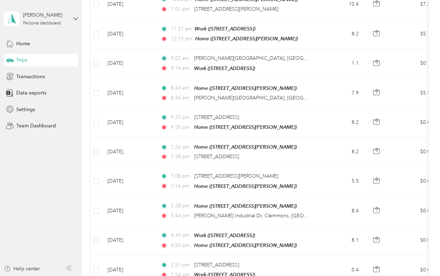
scroll to position [0, 0]
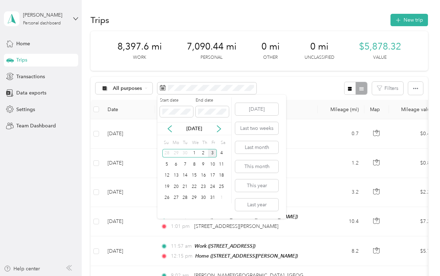
click at [165, 127] on div "[DATE]" at bounding box center [195, 128] width 74 height 7
click at [168, 127] on icon at bounding box center [169, 128] width 7 height 7
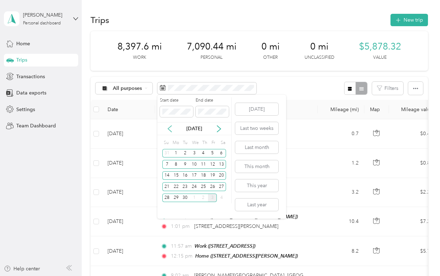
click at [168, 127] on icon at bounding box center [169, 128] width 7 height 7
click at [182, 198] on div "26" at bounding box center [185, 198] width 9 height 9
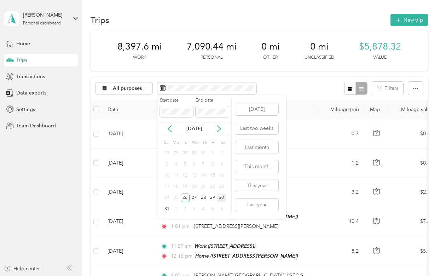
click at [221, 198] on div "30" at bounding box center [221, 198] width 9 height 9
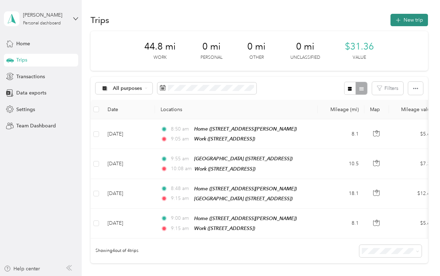
click at [419, 19] on button "New trip" at bounding box center [410, 20] width 38 height 12
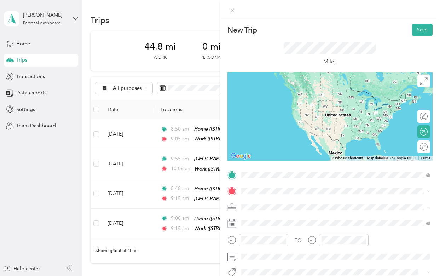
click at [266, 98] on span "1167 [GEOGRAPHIC_DATA][PERSON_NAME][GEOGRAPHIC_DATA], [GEOGRAPHIC_DATA], [GEOGR…" at bounding box center [332, 102] width 155 height 13
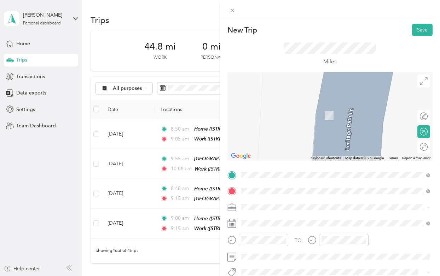
click at [279, 114] on span "[STREET_ADDRESS]" at bounding box center [277, 116] width 45 height 6
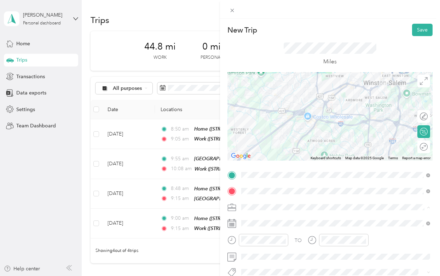
click at [258, 110] on li "Work" at bounding box center [336, 108] width 194 height 12
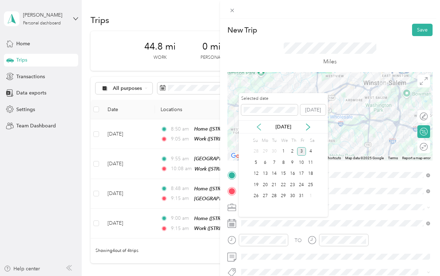
click at [258, 124] on icon at bounding box center [259, 127] width 7 height 7
click at [302, 196] on div "29" at bounding box center [301, 196] width 9 height 9
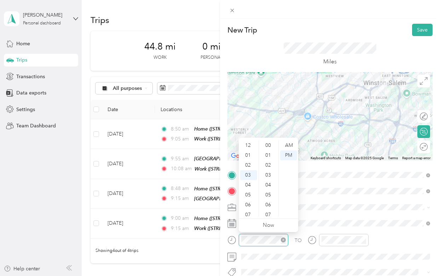
scroll to position [505, 0]
click at [250, 193] on div "08" at bounding box center [248, 195] width 17 height 10
click at [291, 143] on div "AM" at bounding box center [288, 146] width 17 height 10
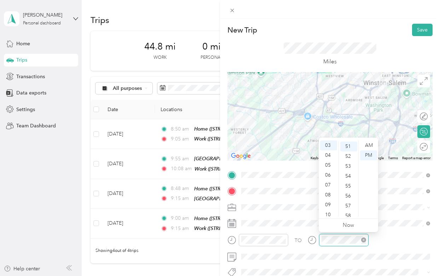
scroll to position [505, 0]
click at [329, 204] on div "09" at bounding box center [328, 205] width 17 height 10
click at [348, 208] on div "06" at bounding box center [349, 205] width 17 height 10
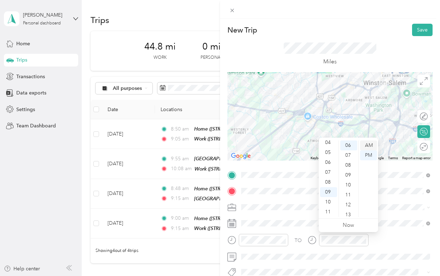
click at [371, 146] on div "AM" at bounding box center [368, 146] width 17 height 10
click at [422, 31] on button "Save" at bounding box center [422, 30] width 21 height 12
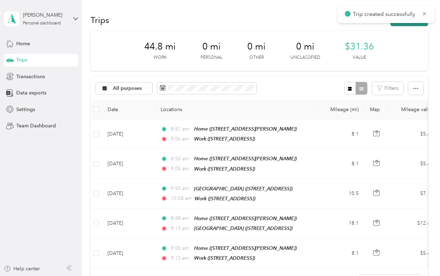
click at [415, 25] on button "New trip" at bounding box center [410, 20] width 38 height 12
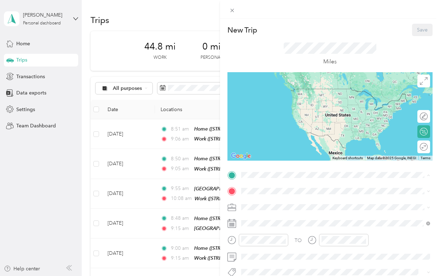
click at [272, 97] on span "[STREET_ADDRESS]" at bounding box center [277, 99] width 45 height 6
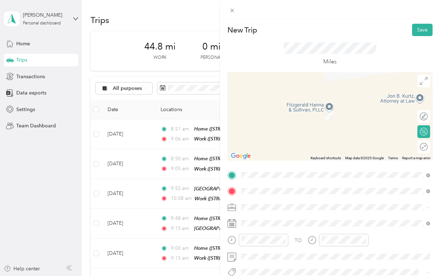
click at [270, 133] on div "[GEOGRAPHIC_DATA] [STREET_ADDRESS][PERSON_NAME]" at bounding box center [297, 134] width 84 height 15
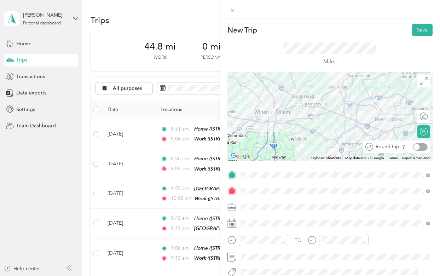
click at [424, 148] on div at bounding box center [420, 146] width 15 height 7
click at [258, 108] on div "Work" at bounding box center [336, 107] width 184 height 7
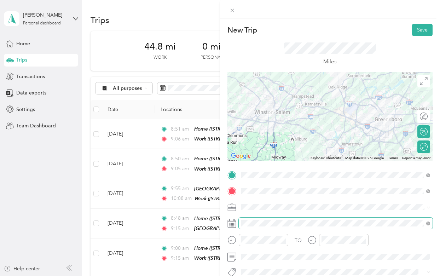
click at [253, 219] on span at bounding box center [336, 223] width 194 height 11
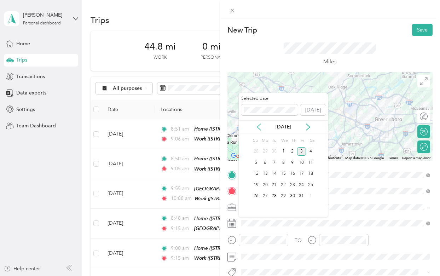
click at [259, 126] on icon at bounding box center [259, 127] width 7 height 7
click at [302, 198] on div "29" at bounding box center [301, 196] width 9 height 9
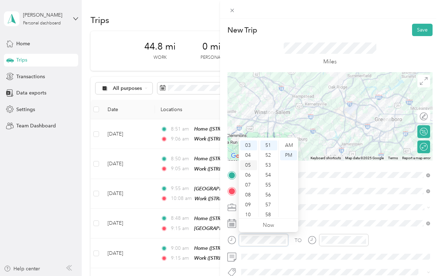
scroll to position [0, 0]
click at [251, 152] on div "01" at bounding box center [248, 155] width 17 height 10
click at [268, 144] on div "00" at bounding box center [269, 146] width 17 height 10
click at [292, 157] on div "PM" at bounding box center [288, 155] width 17 height 10
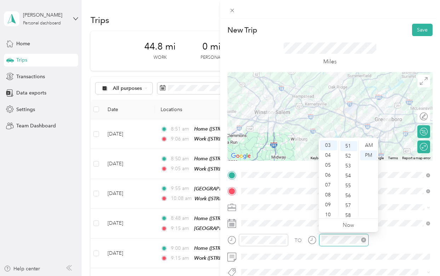
scroll to position [505, 0]
click at [421, 25] on button "Save" at bounding box center [422, 30] width 21 height 12
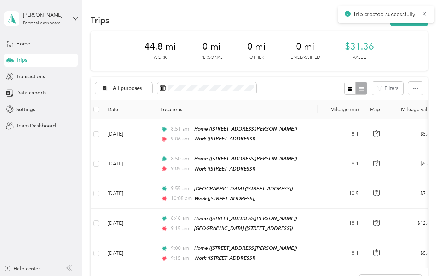
click at [422, 276] on div "New Trip Save This trip cannot be edited because it is either under review, app…" at bounding box center [218, 276] width 437 height 0
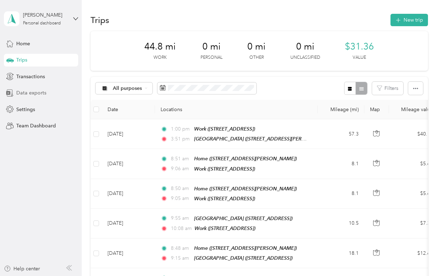
click at [25, 92] on span "Data exports" at bounding box center [31, 92] width 30 height 7
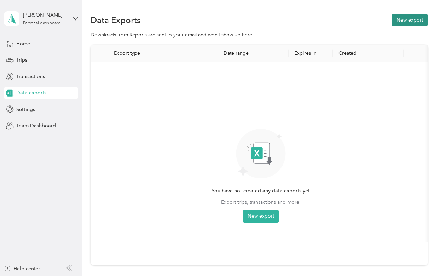
click at [409, 19] on button "New export" at bounding box center [410, 20] width 36 height 12
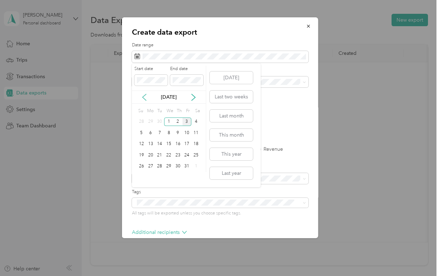
click at [144, 99] on icon at bounding box center [144, 97] width 7 height 7
click at [189, 121] on div "1" at bounding box center [187, 122] width 9 height 9
click at [193, 97] on icon at bounding box center [193, 97] width 7 height 7
click at [159, 166] on div "30" at bounding box center [159, 166] width 9 height 9
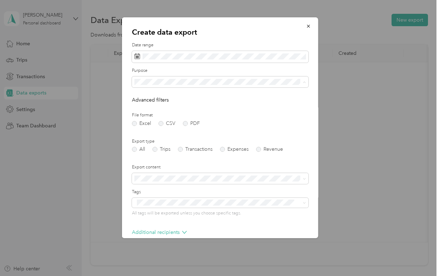
click at [149, 105] on div "Work" at bounding box center [220, 106] width 167 height 7
click at [185, 123] on label "PDF" at bounding box center [191, 123] width 17 height 5
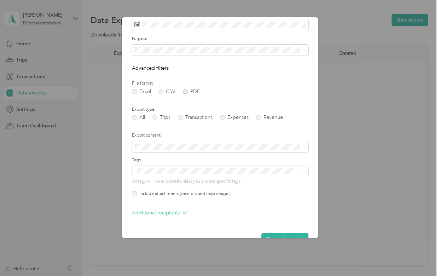
scroll to position [49, 0]
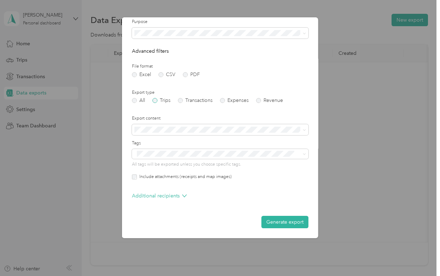
click at [157, 100] on label "Trips" at bounding box center [162, 100] width 18 height 5
click at [277, 225] on button "Generate export" at bounding box center [285, 222] width 47 height 12
